Goal: Transaction & Acquisition: Purchase product/service

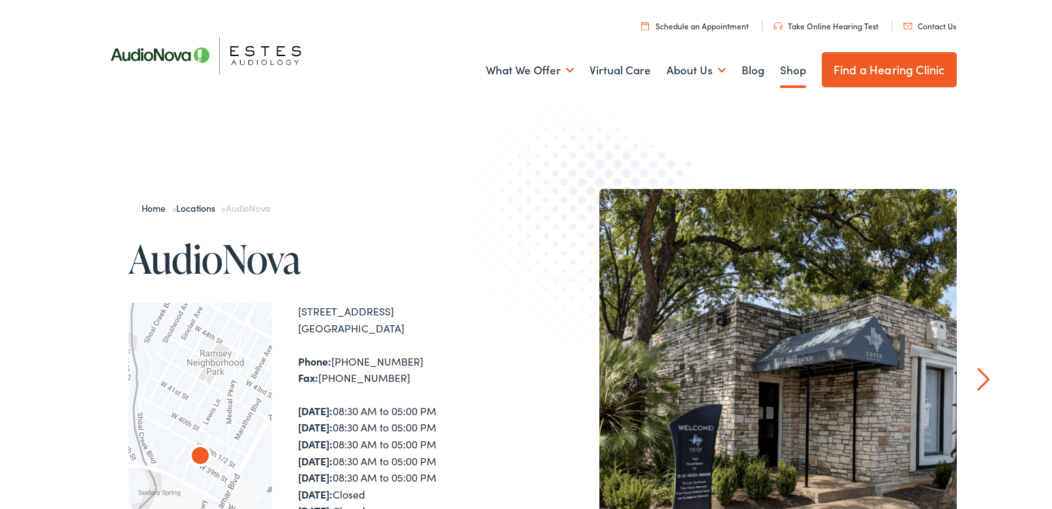
click at [788, 70] on link "Shop" at bounding box center [793, 70] width 26 height 48
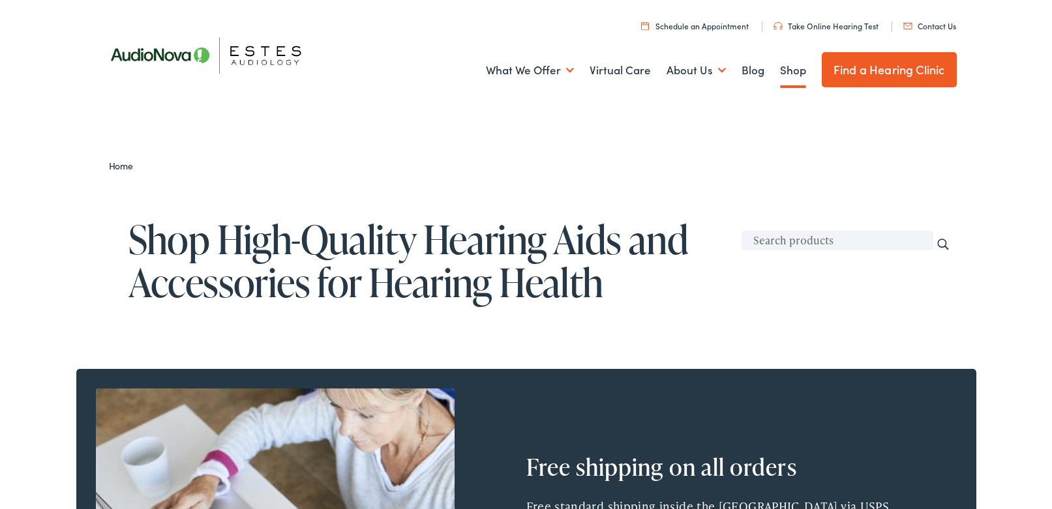
click at [816, 241] on input "text" at bounding box center [838, 241] width 192 height 20
type input "rayovac"
click at [936, 237] on input "Search" at bounding box center [943, 244] width 14 height 14
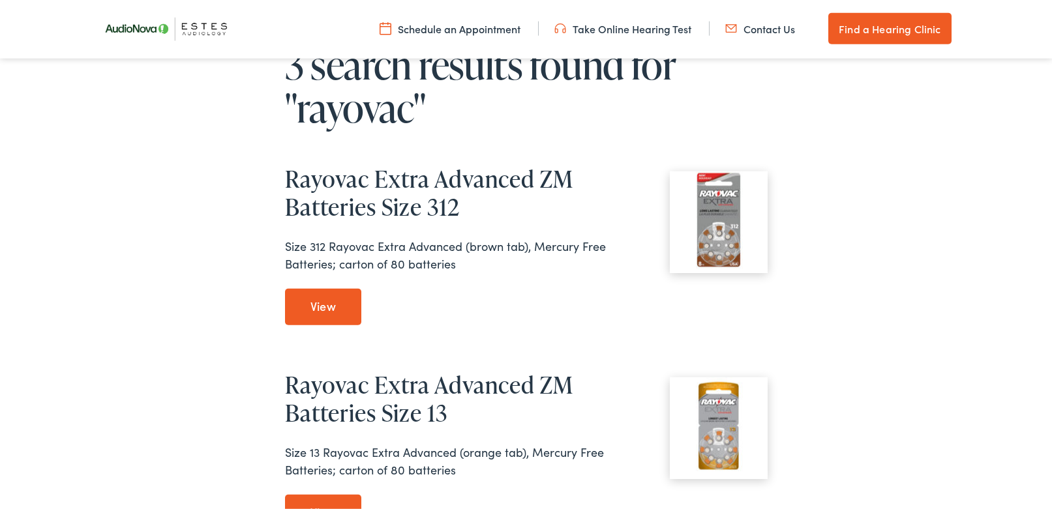
scroll to position [134, 0]
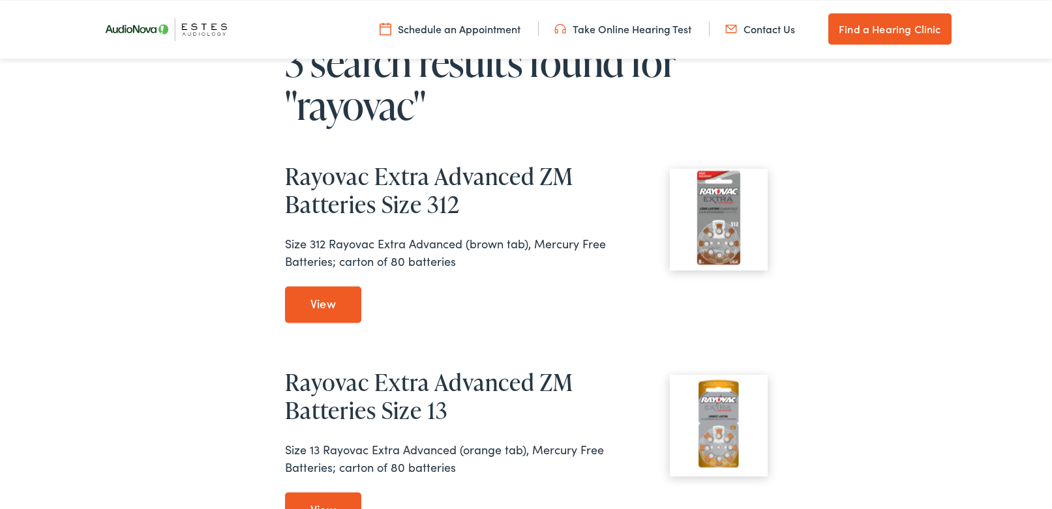
click at [336, 306] on link "View Rayovac Extra Advanced ZM Batteries Size 312" at bounding box center [323, 304] width 77 height 37
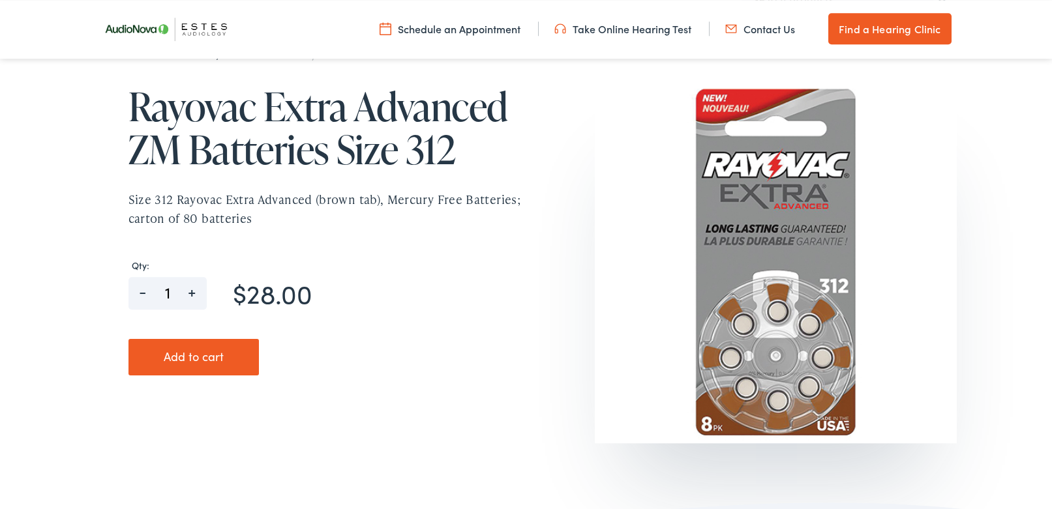
scroll to position [155, 0]
